Goal: Transaction & Acquisition: Download file/media

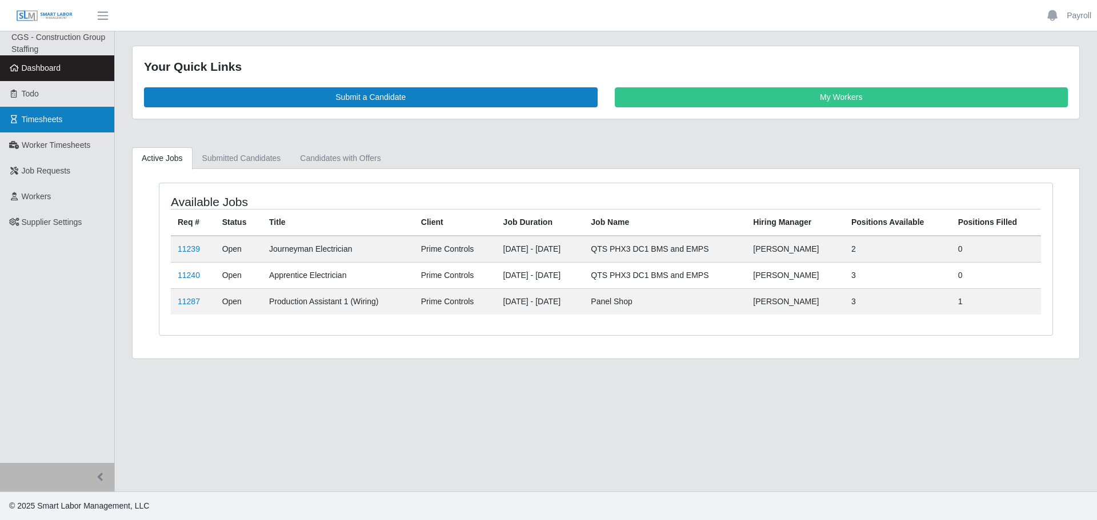
click at [36, 115] on span "Timesheets" at bounding box center [42, 119] width 41 height 9
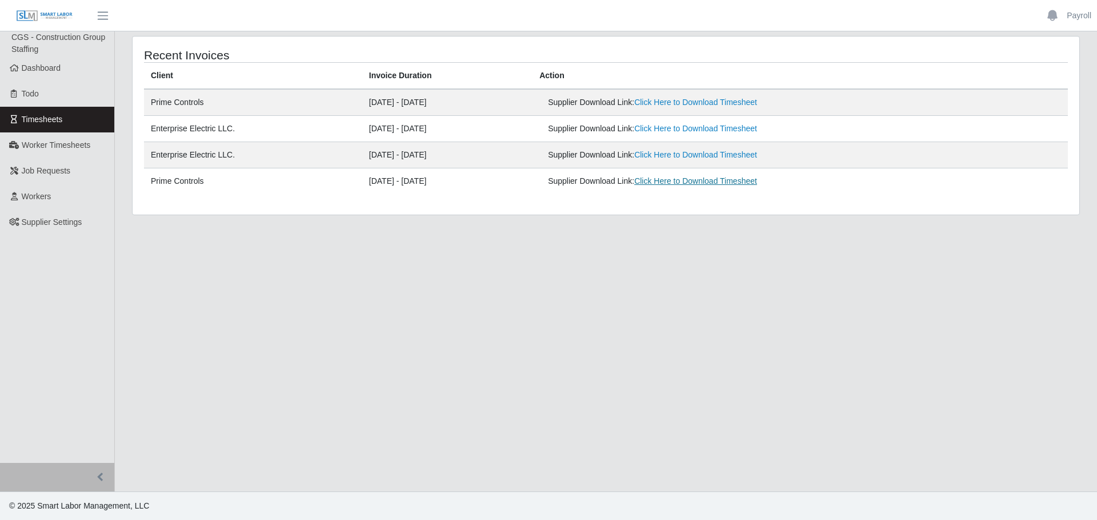
click at [709, 180] on link "Click Here to Download Timesheet" at bounding box center [695, 180] width 123 height 9
click at [716, 99] on link "Click Here to Download Timesheet" at bounding box center [695, 102] width 123 height 9
